Goal: Find specific page/section: Find specific page/section

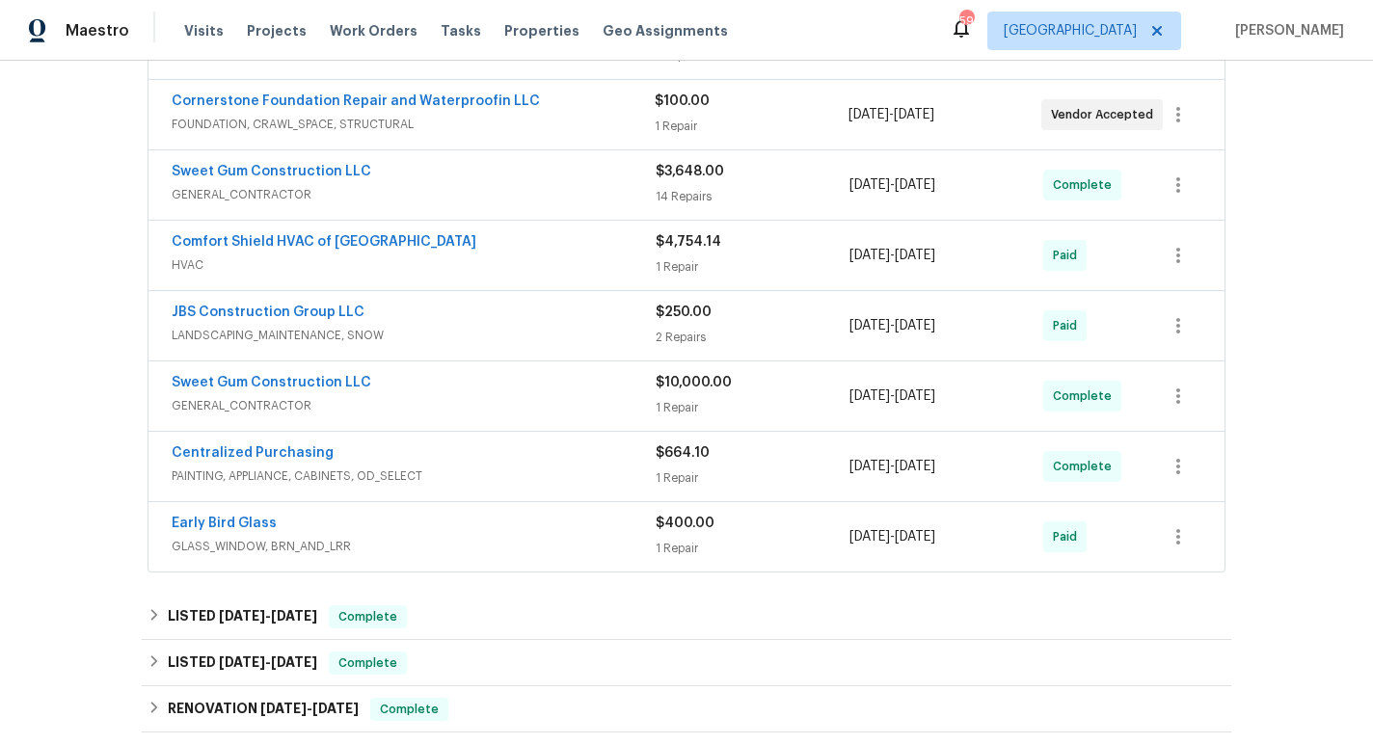
scroll to position [446, 0]
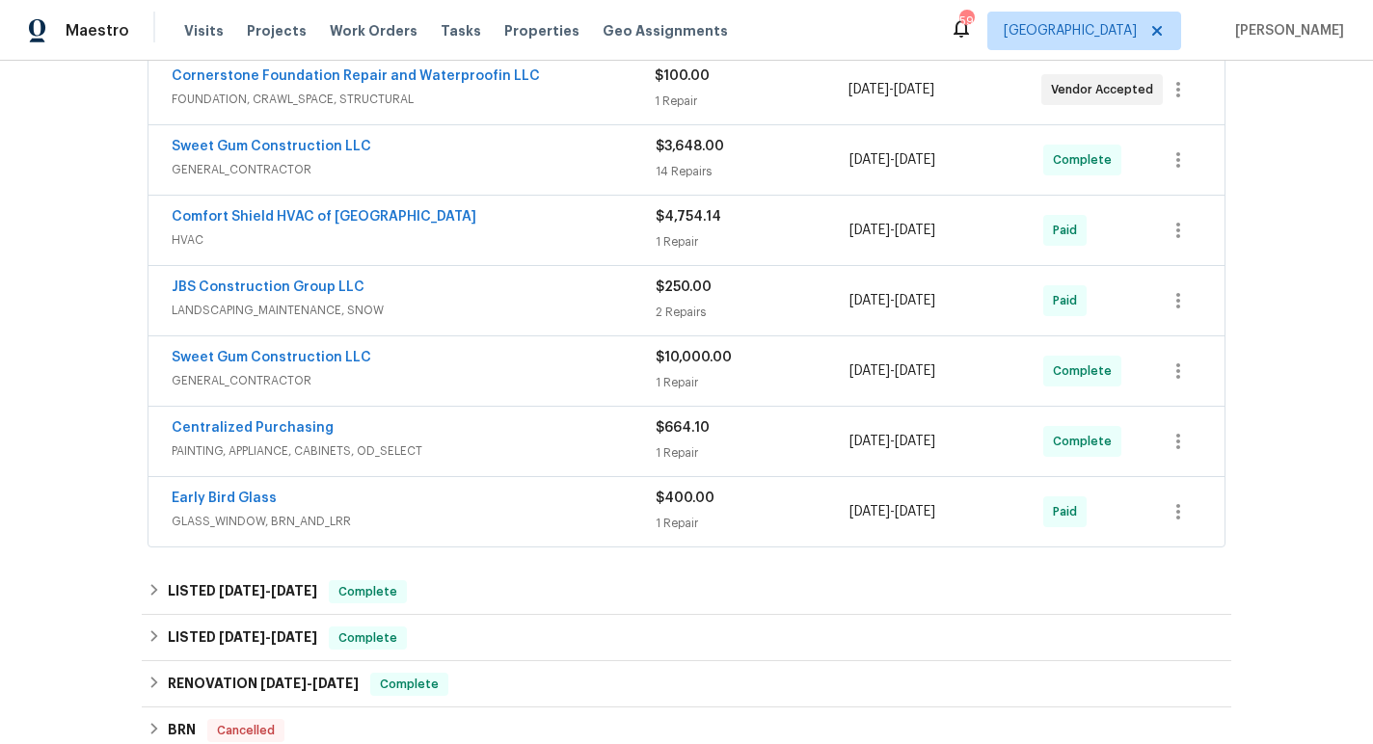
click at [466, 379] on span "GENERAL_CONTRACTOR" at bounding box center [414, 380] width 484 height 19
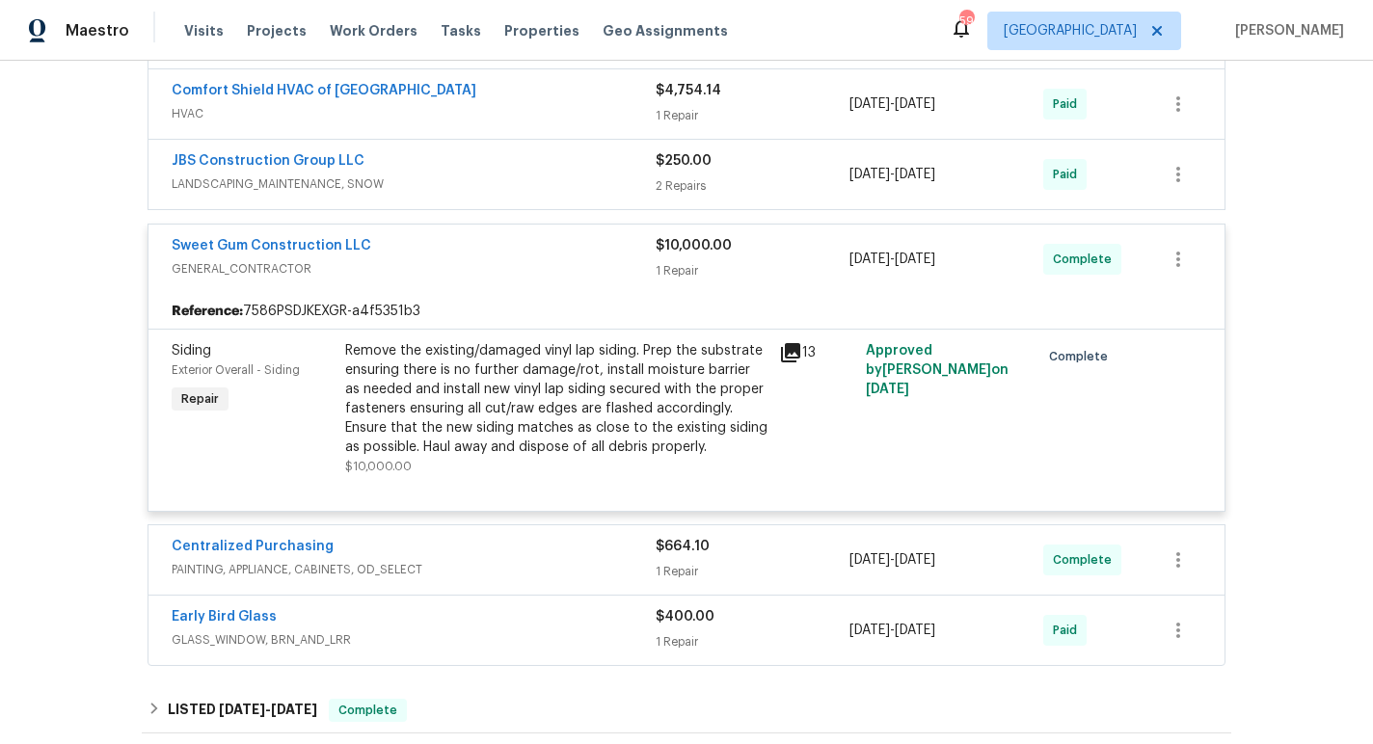
scroll to position [574, 0]
click at [793, 344] on icon at bounding box center [790, 350] width 19 height 19
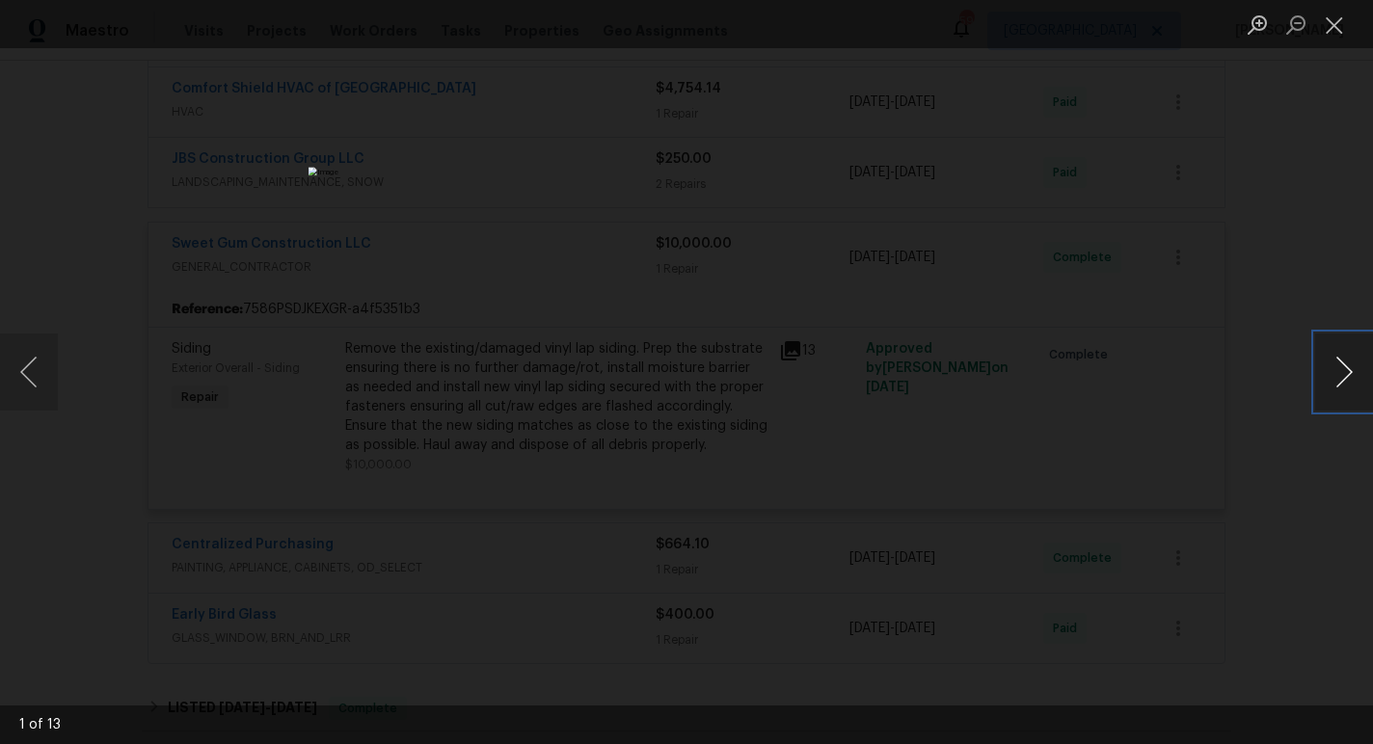
click at [1328, 366] on button "Next image" at bounding box center [1344, 371] width 58 height 77
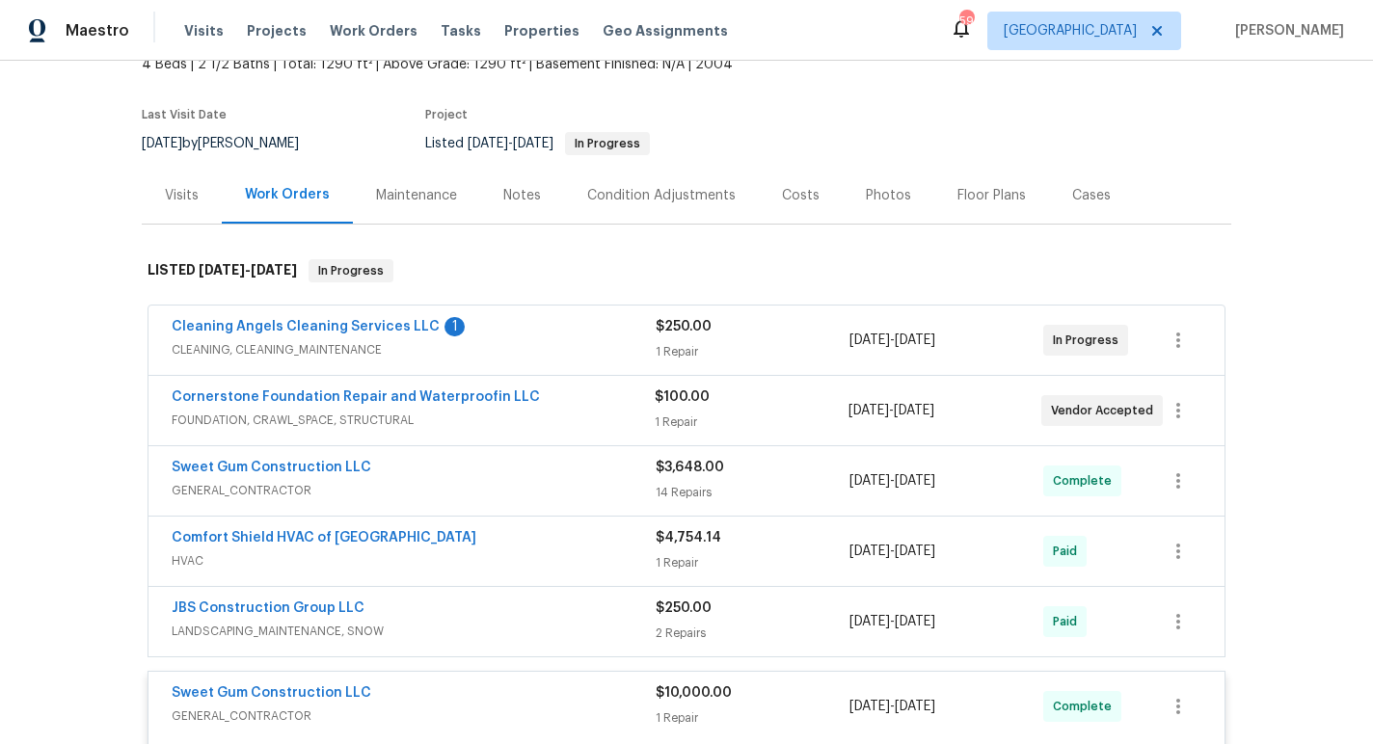
scroll to position [129, 0]
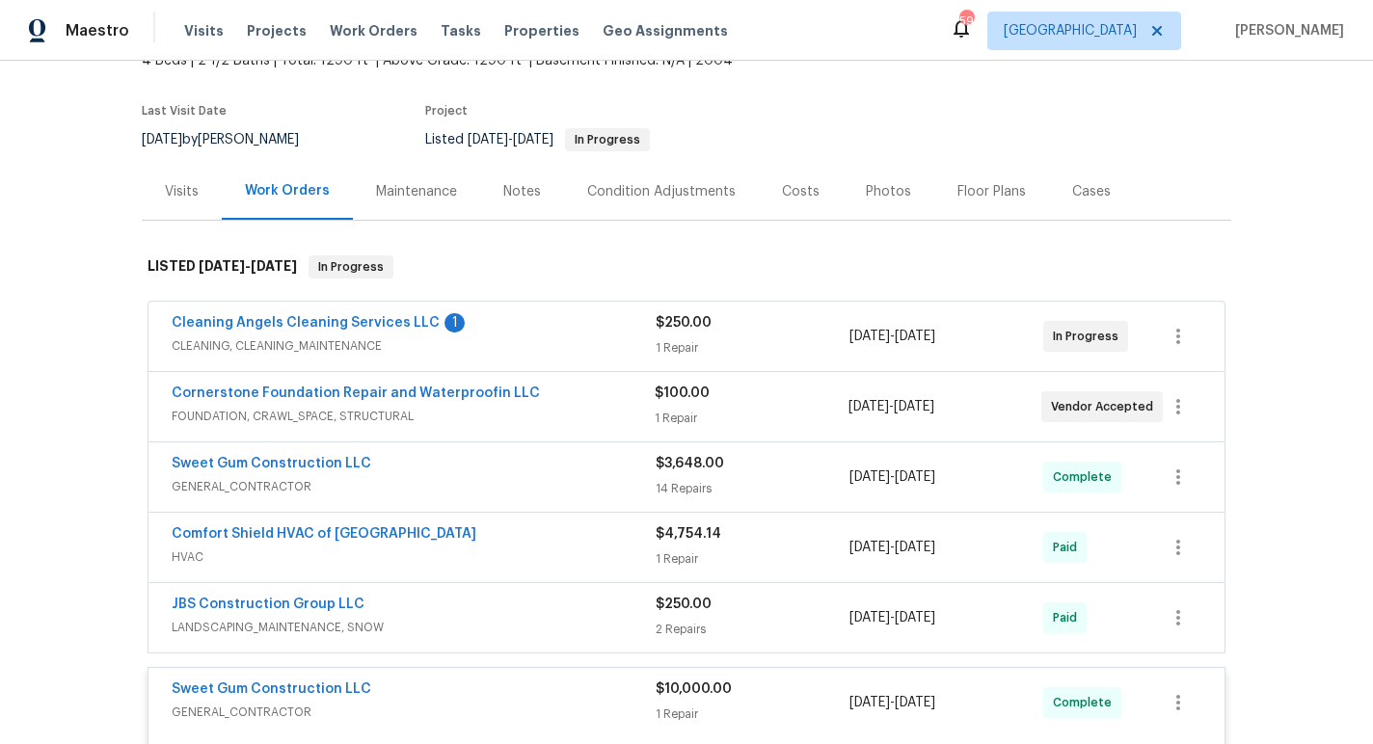
click at [600, 324] on div "Cleaning Angels Cleaning Services LLC 1" at bounding box center [414, 324] width 484 height 23
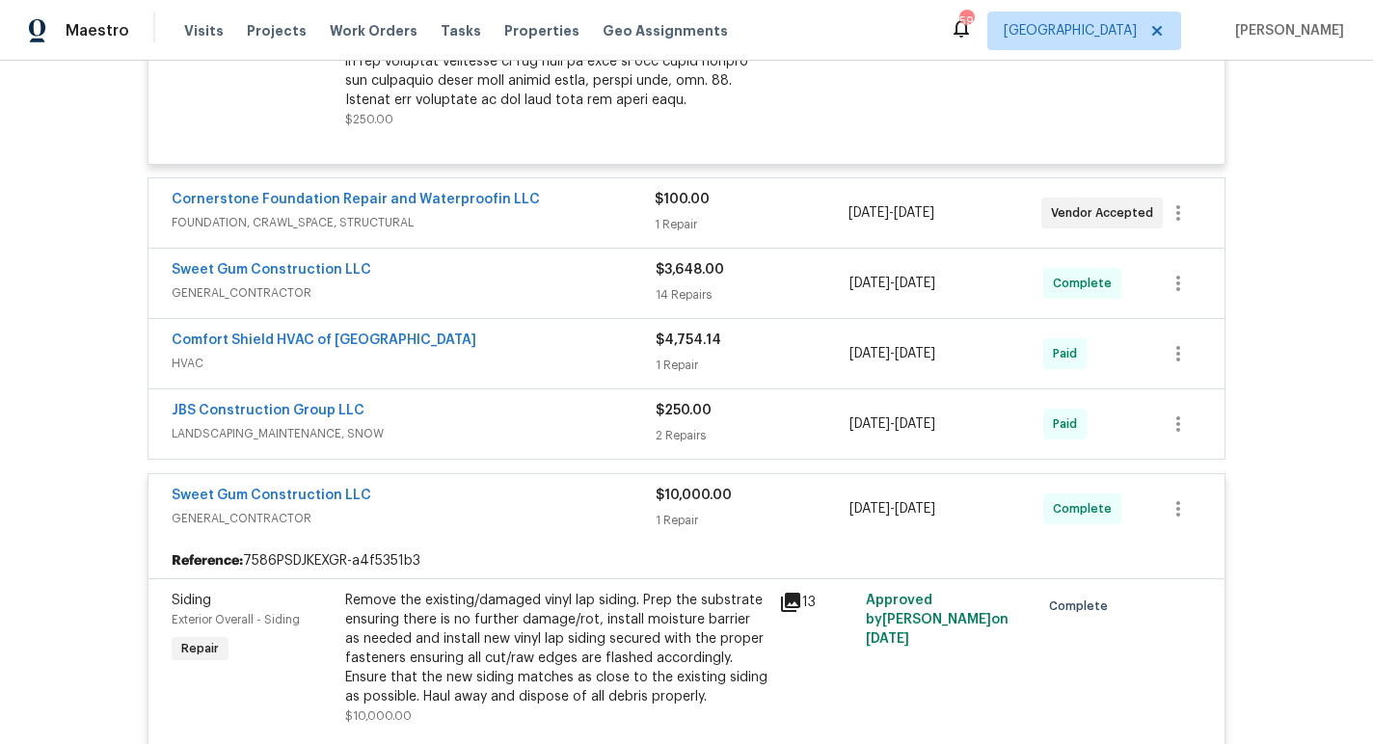
scroll to position [865, 0]
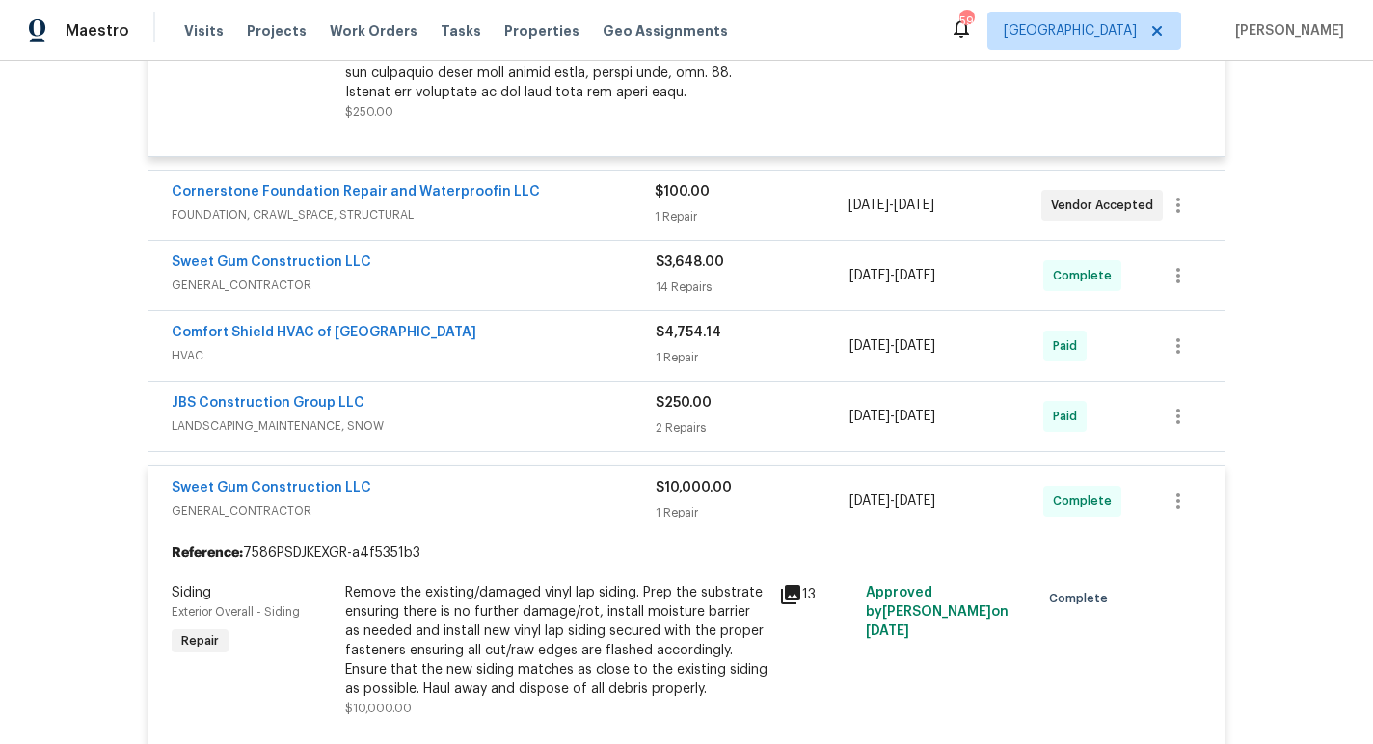
click at [586, 266] on div "Sweet Gum Construction LLC" at bounding box center [414, 264] width 484 height 23
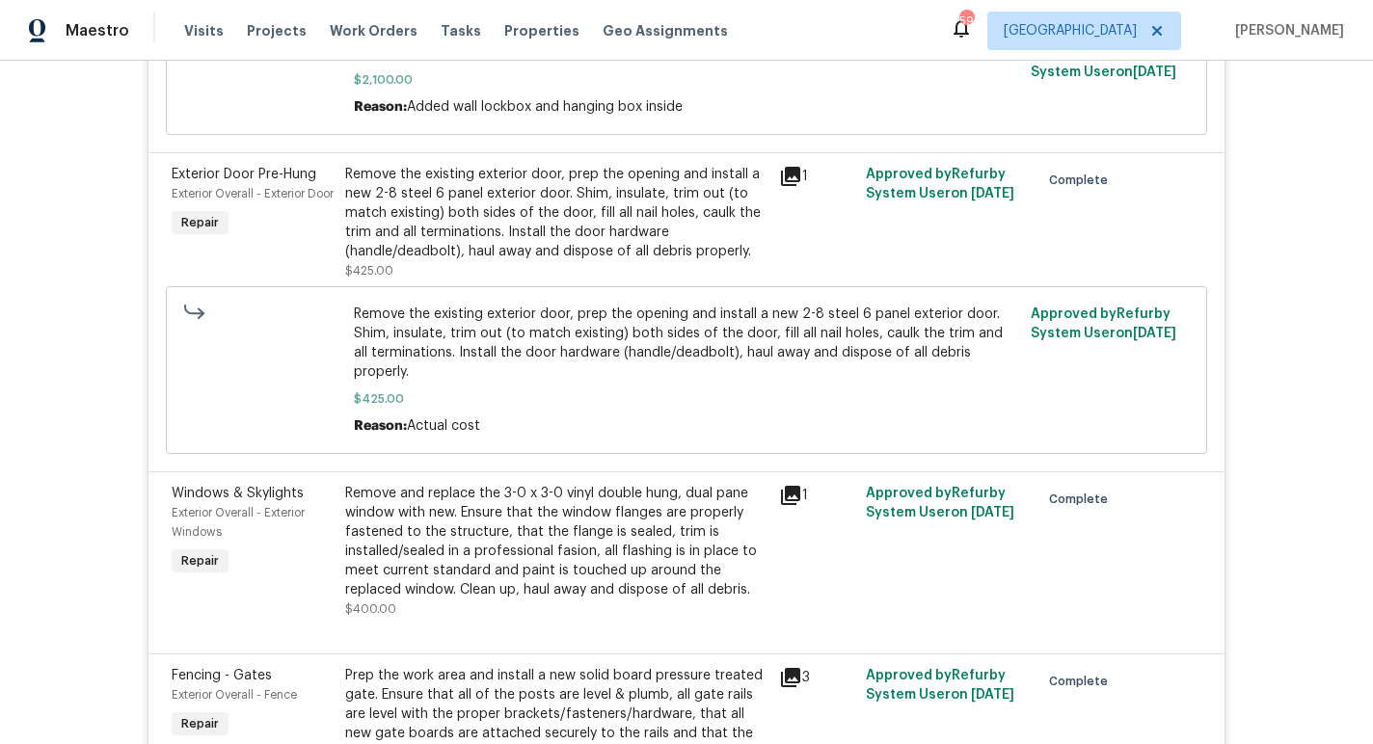
scroll to position [1492, 0]
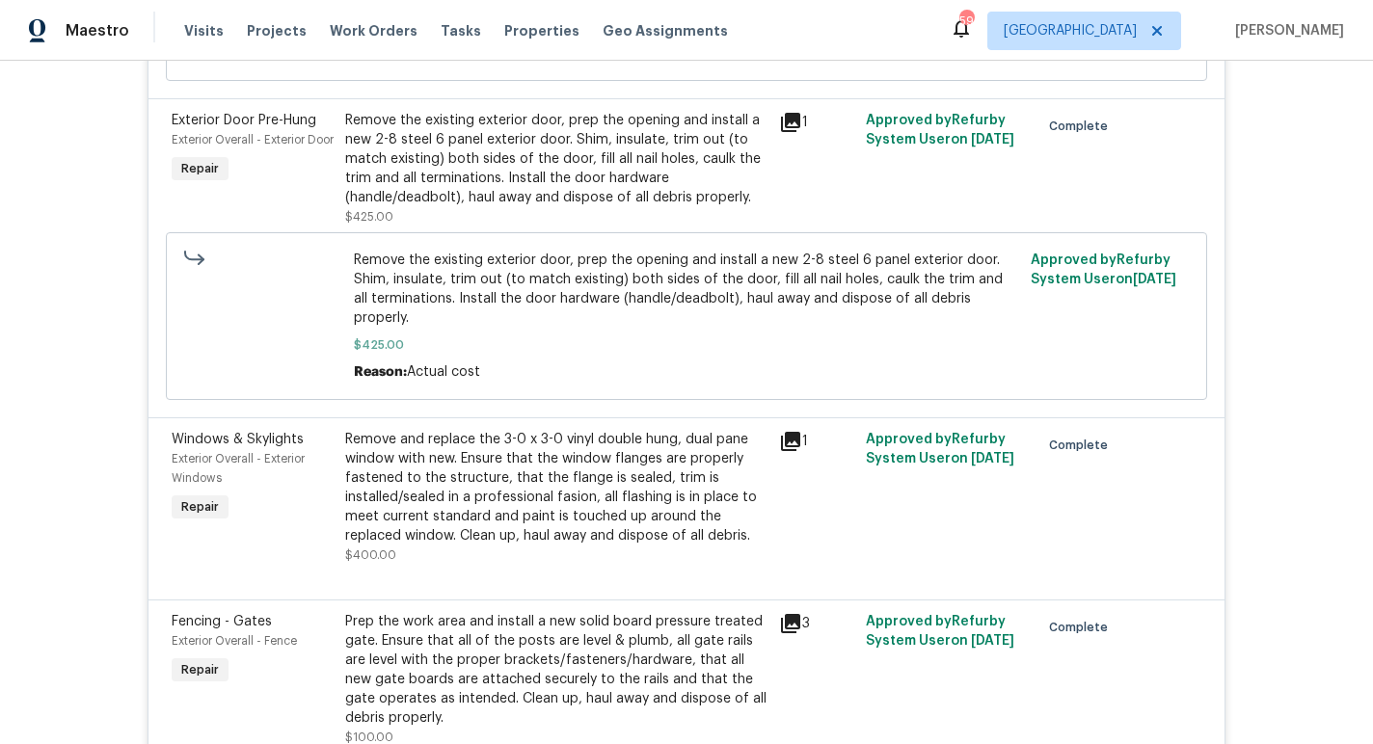
click at [792, 134] on icon at bounding box center [790, 122] width 23 height 23
click at [786, 132] on icon at bounding box center [790, 122] width 19 height 19
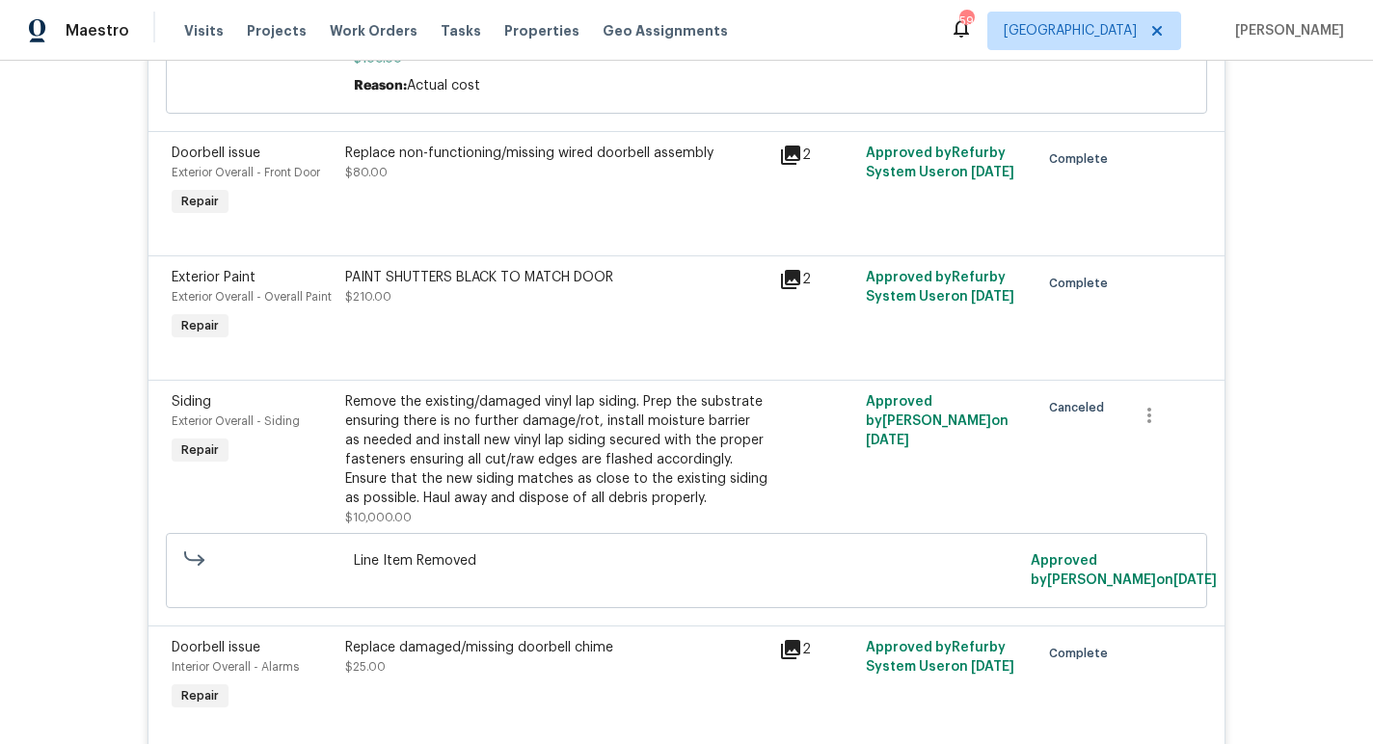
scroll to position [2393, 0]
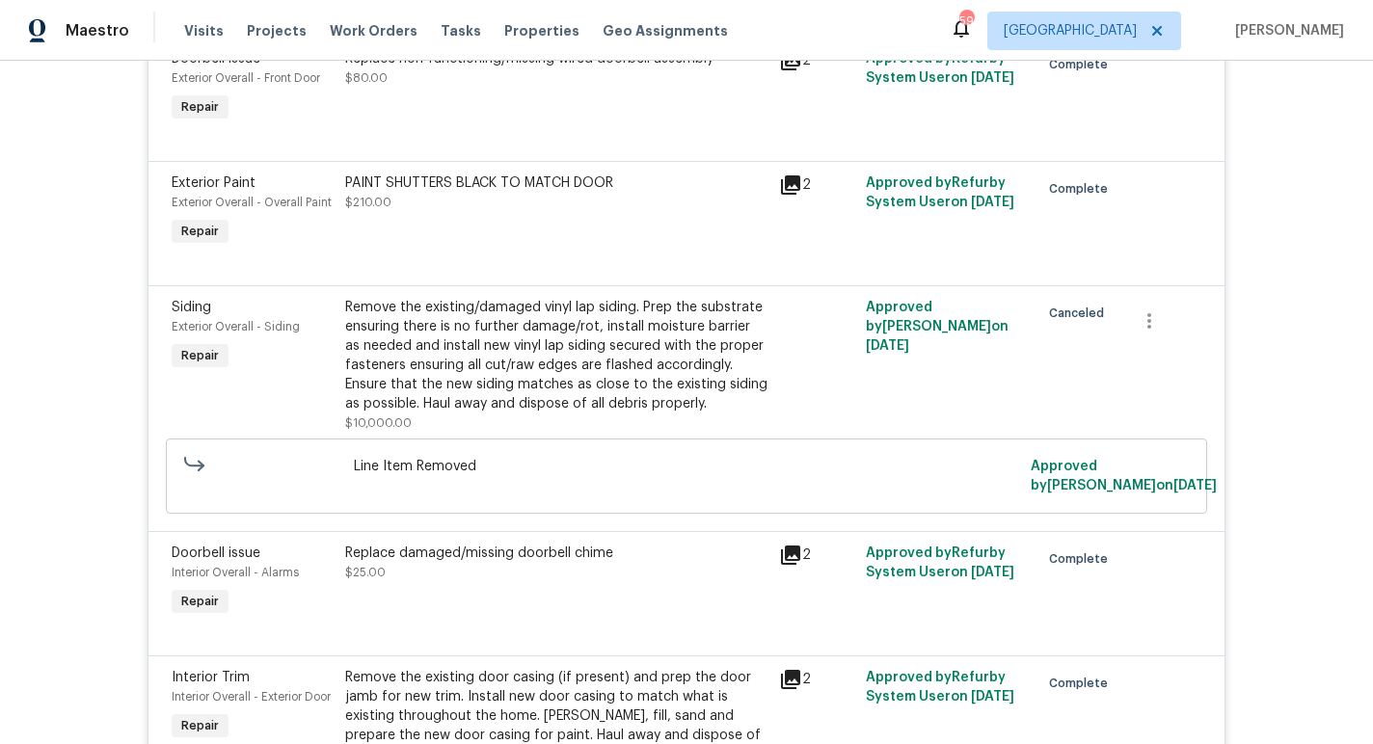
click at [783, 193] on icon at bounding box center [790, 184] width 23 height 23
